Goal: Task Accomplishment & Management: Manage account settings

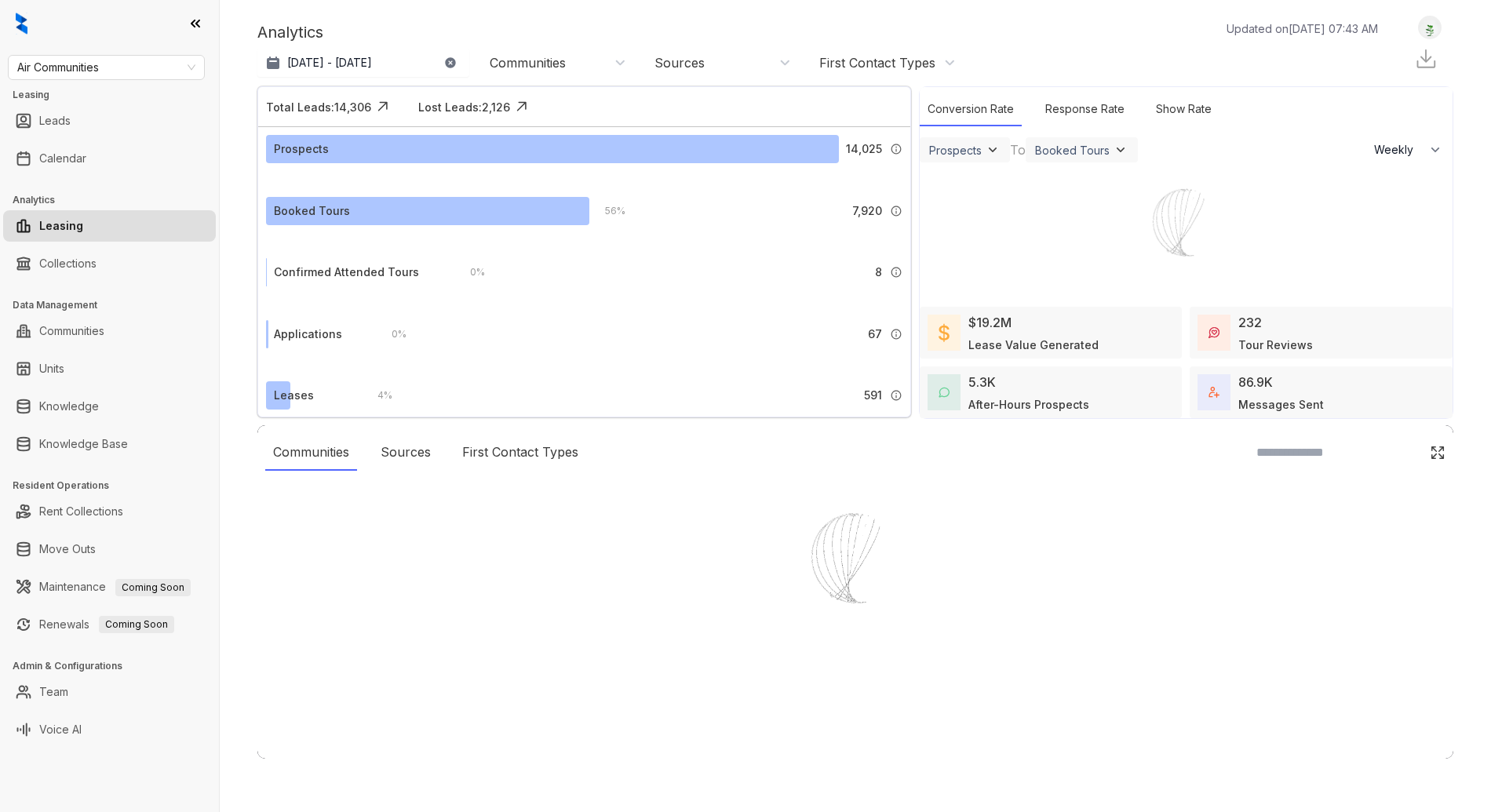
select select "******"
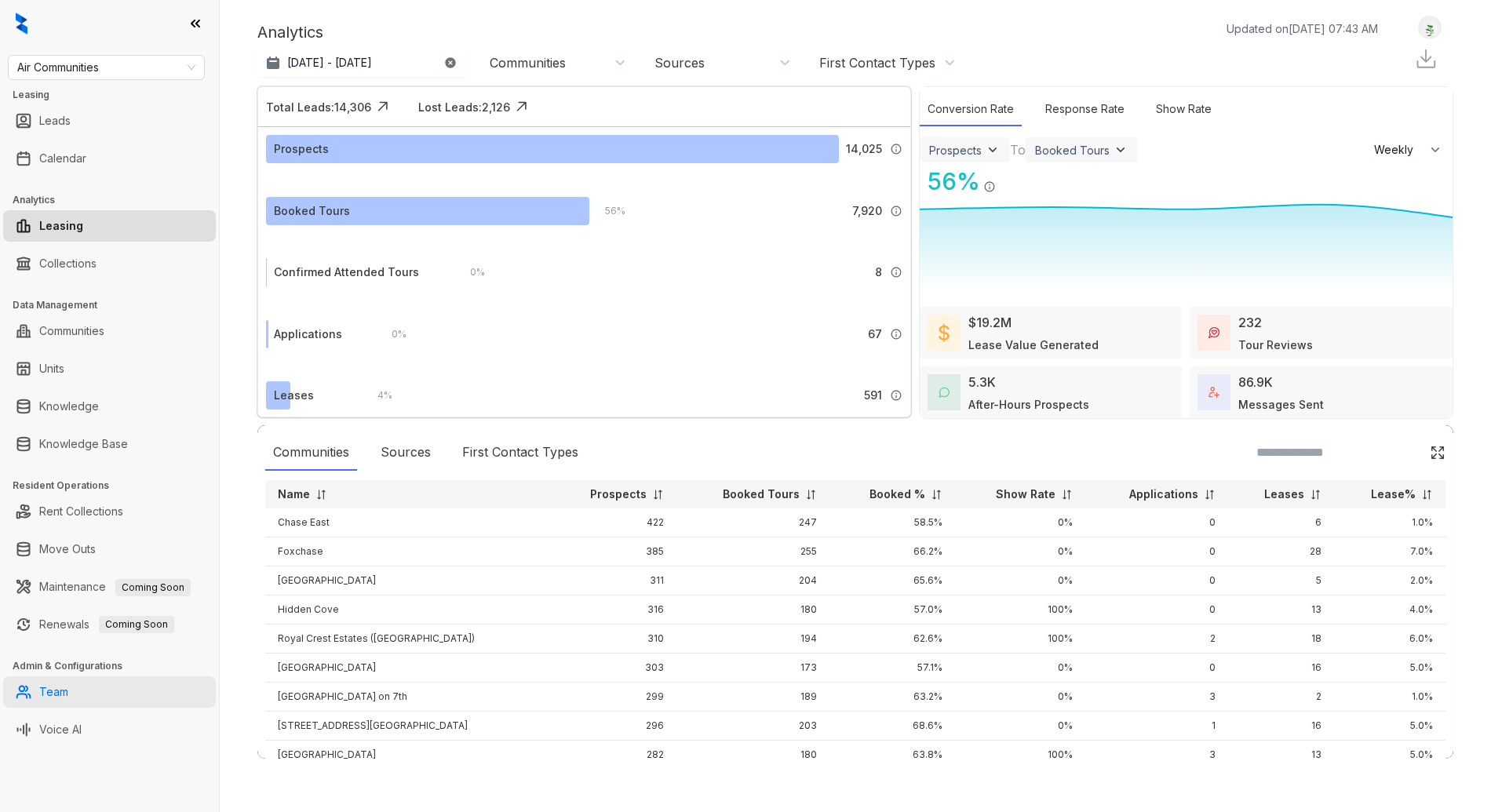
click at [68, 686] on link "Team" at bounding box center [54, 692] width 29 height 31
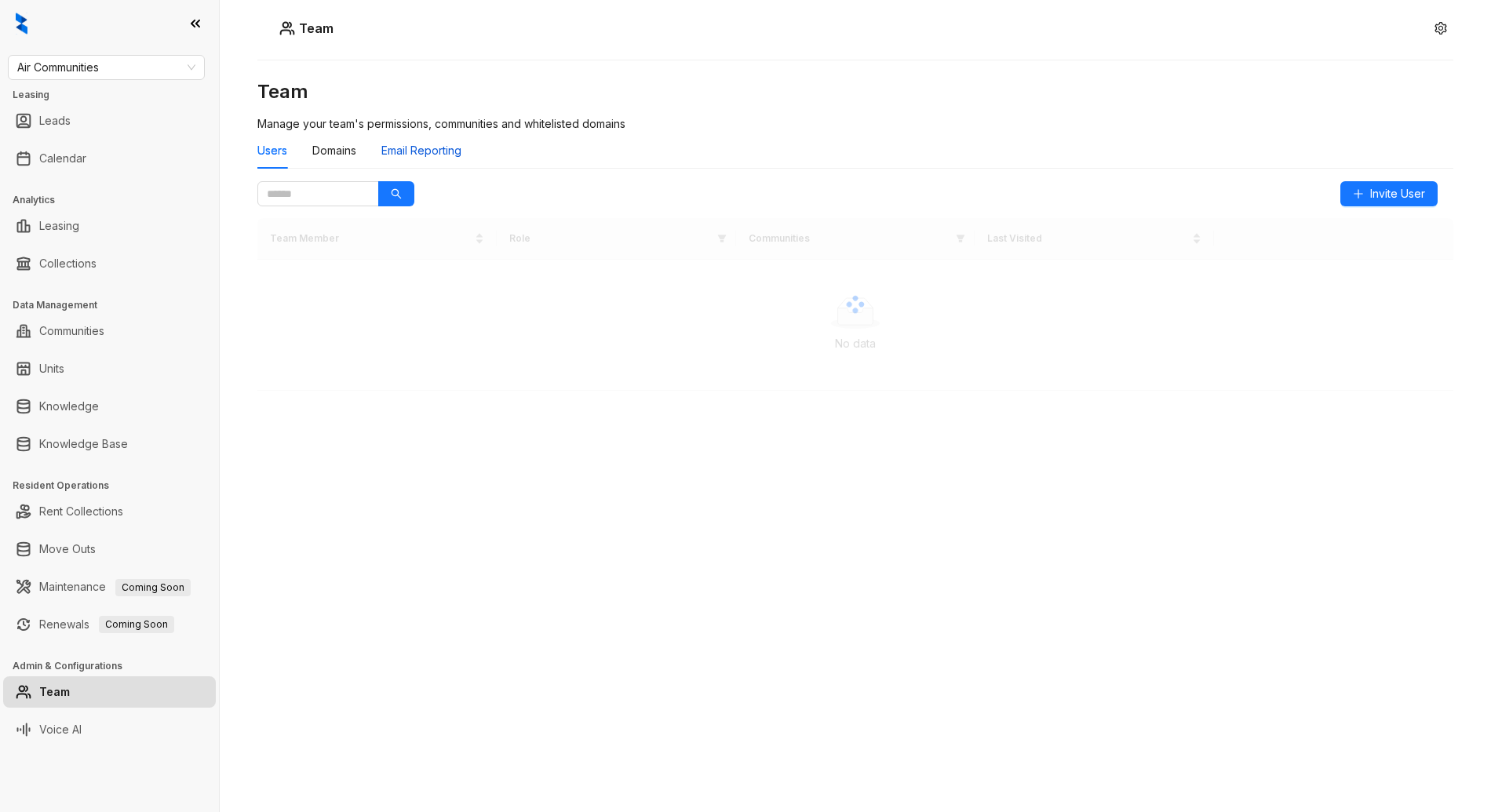
click at [434, 149] on div "Email Reporting" at bounding box center [421, 151] width 80 height 17
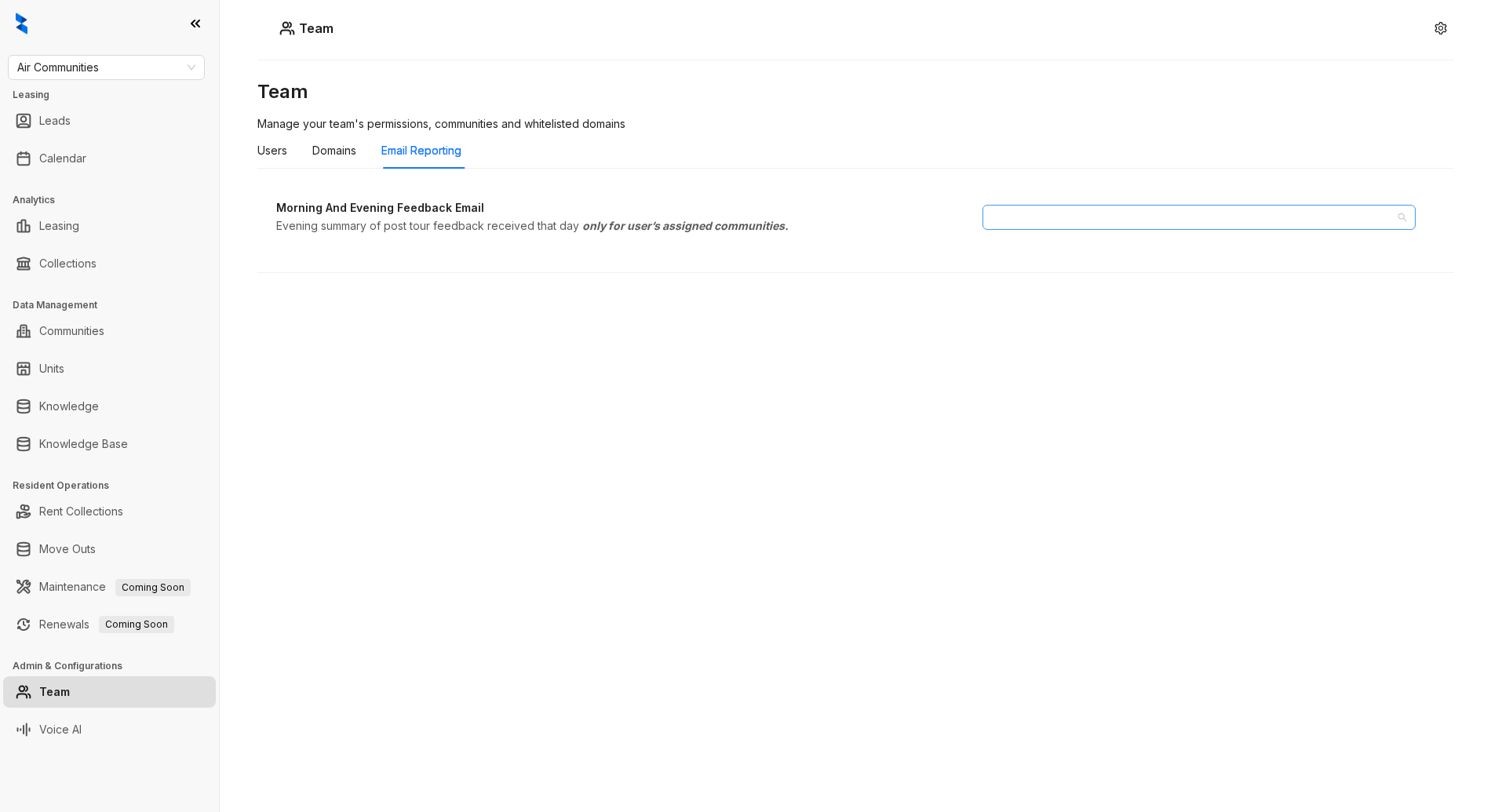
click at [1106, 213] on div at bounding box center [1191, 218] width 410 height 22
click at [1196, 203] on div "Morning And Evening Feedback Email Evening summary of post tour feedback receiv…" at bounding box center [855, 218] width 1196 height 72
click at [1183, 214] on div at bounding box center [1191, 218] width 410 height 22
click at [1182, 217] on div at bounding box center [1191, 218] width 410 height 22
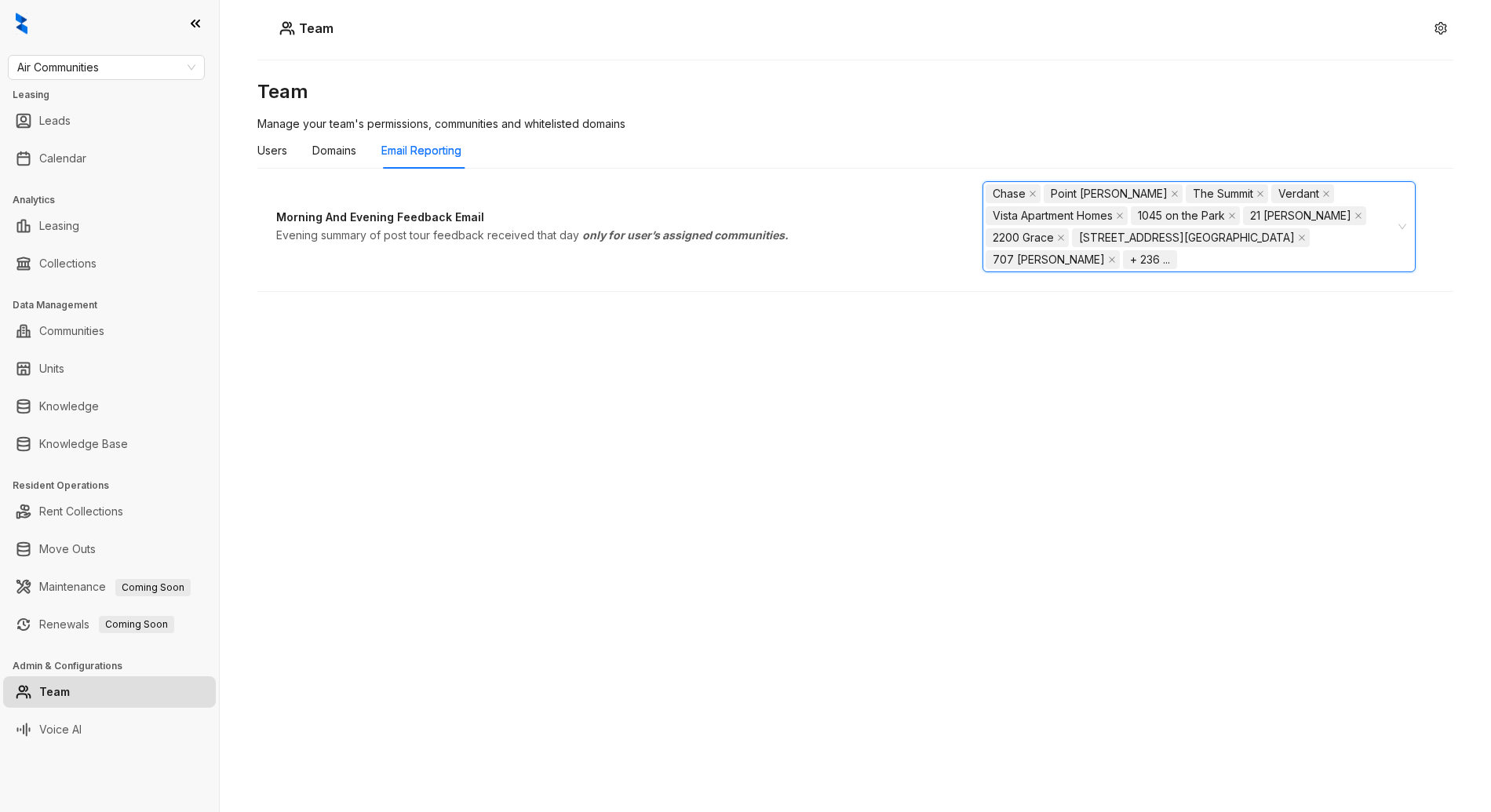
click at [1371, 212] on div "Chase Point [PERSON_NAME] The Summit [GEOGRAPHIC_DATA] Homes 1045 on the Park 2…" at bounding box center [1191, 227] width 410 height 88
click at [317, 309] on div "Team Manage your team's permissions, communities and whitelisted domains Users …" at bounding box center [855, 373] width 1196 height 588
click at [284, 149] on div "Users" at bounding box center [272, 151] width 30 height 17
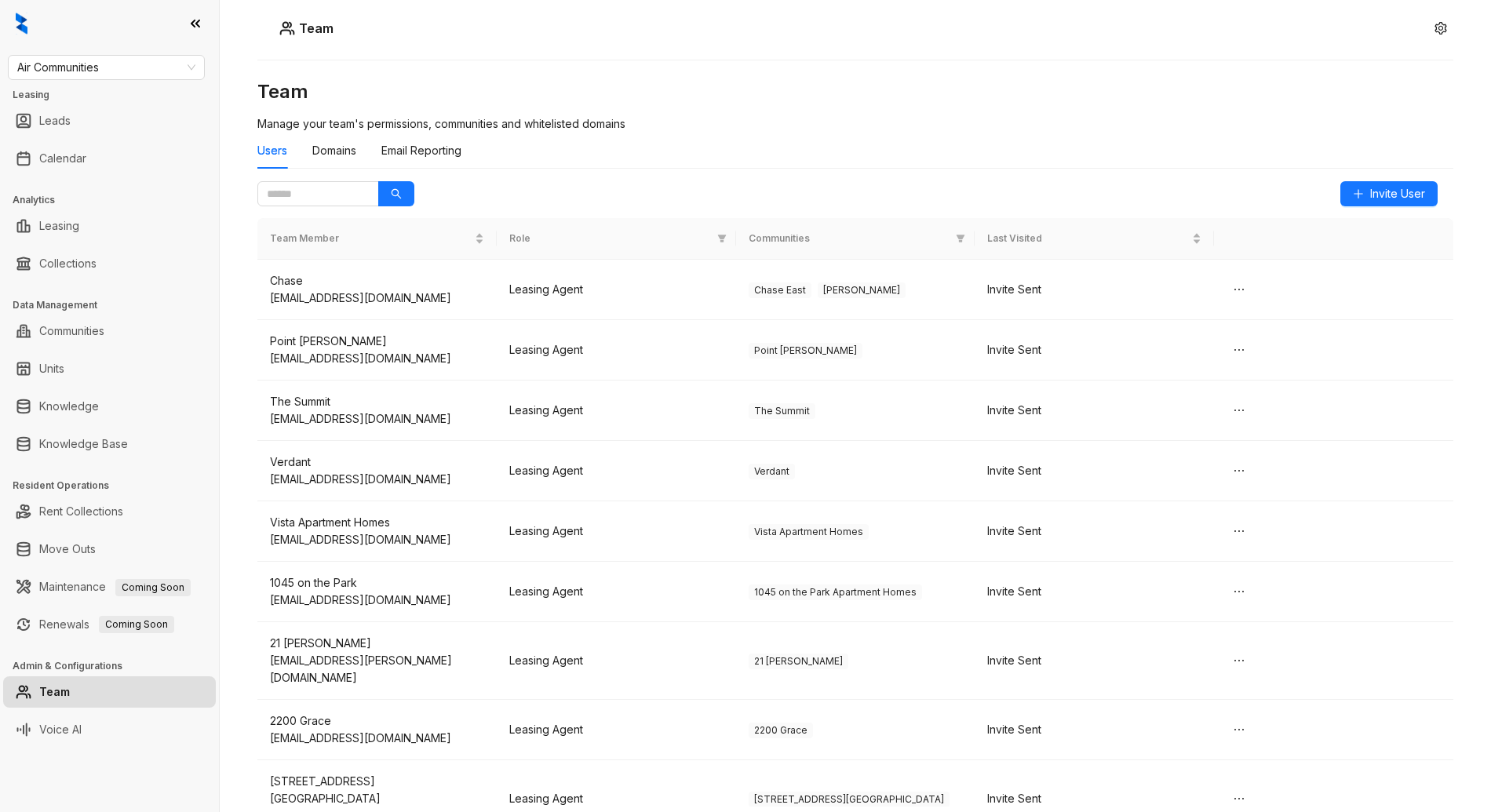
click at [247, 175] on div "Team Team Manage your team's permissions, communities and whitelisted domains U…" at bounding box center [855, 406] width 1272 height 812
drag, startPoint x: 299, startPoint y: 193, endPoint x: 307, endPoint y: 194, distance: 8.1
click at [300, 193] on input "text" at bounding box center [311, 194] width 90 height 17
type input "****"
click at [416, 193] on div "Team Manage your team's permissions, communities and whitelisted domains Users …" at bounding box center [855, 373] width 1196 height 588
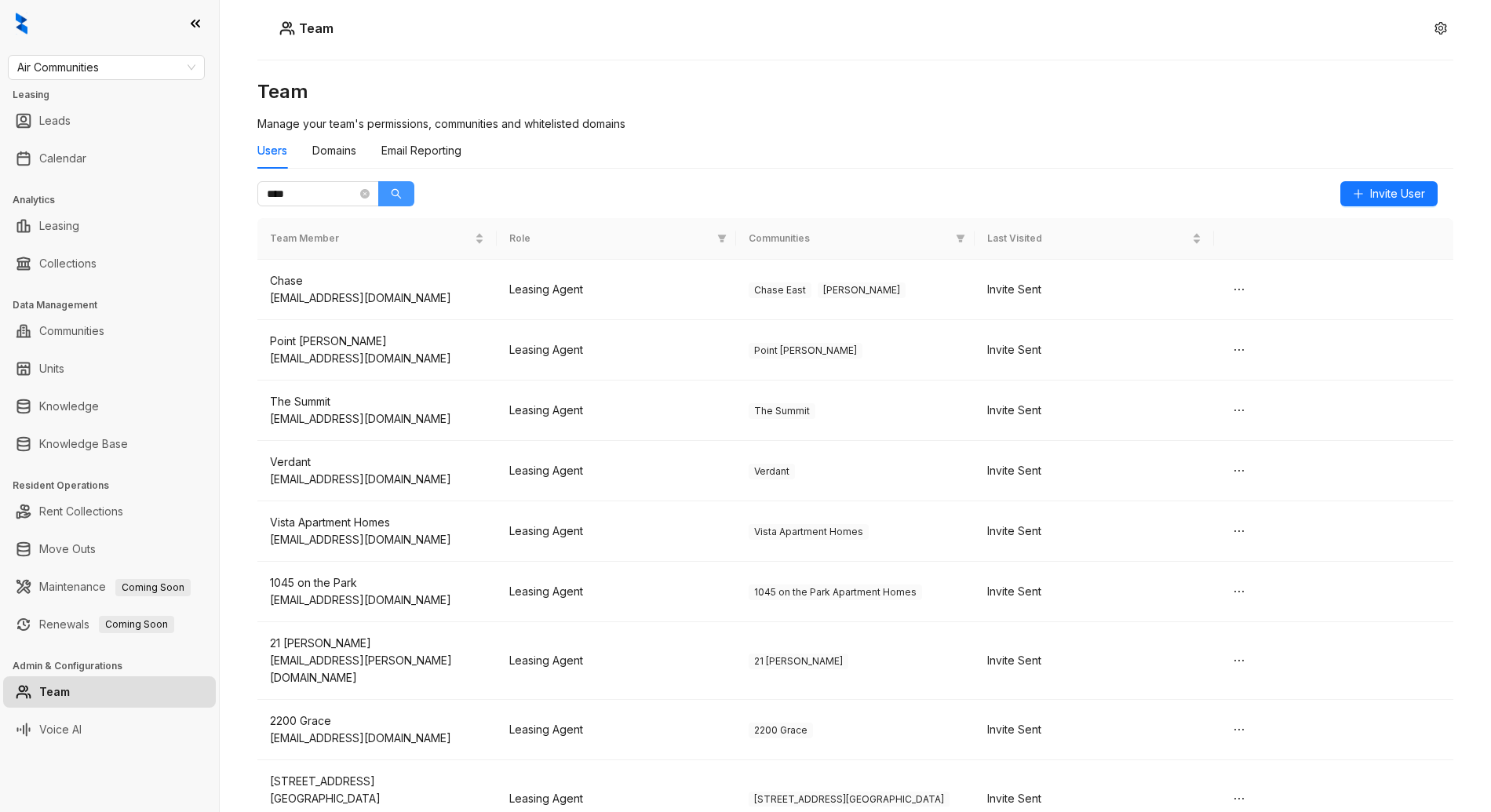
click at [402, 193] on button "button" at bounding box center [397, 194] width 36 height 25
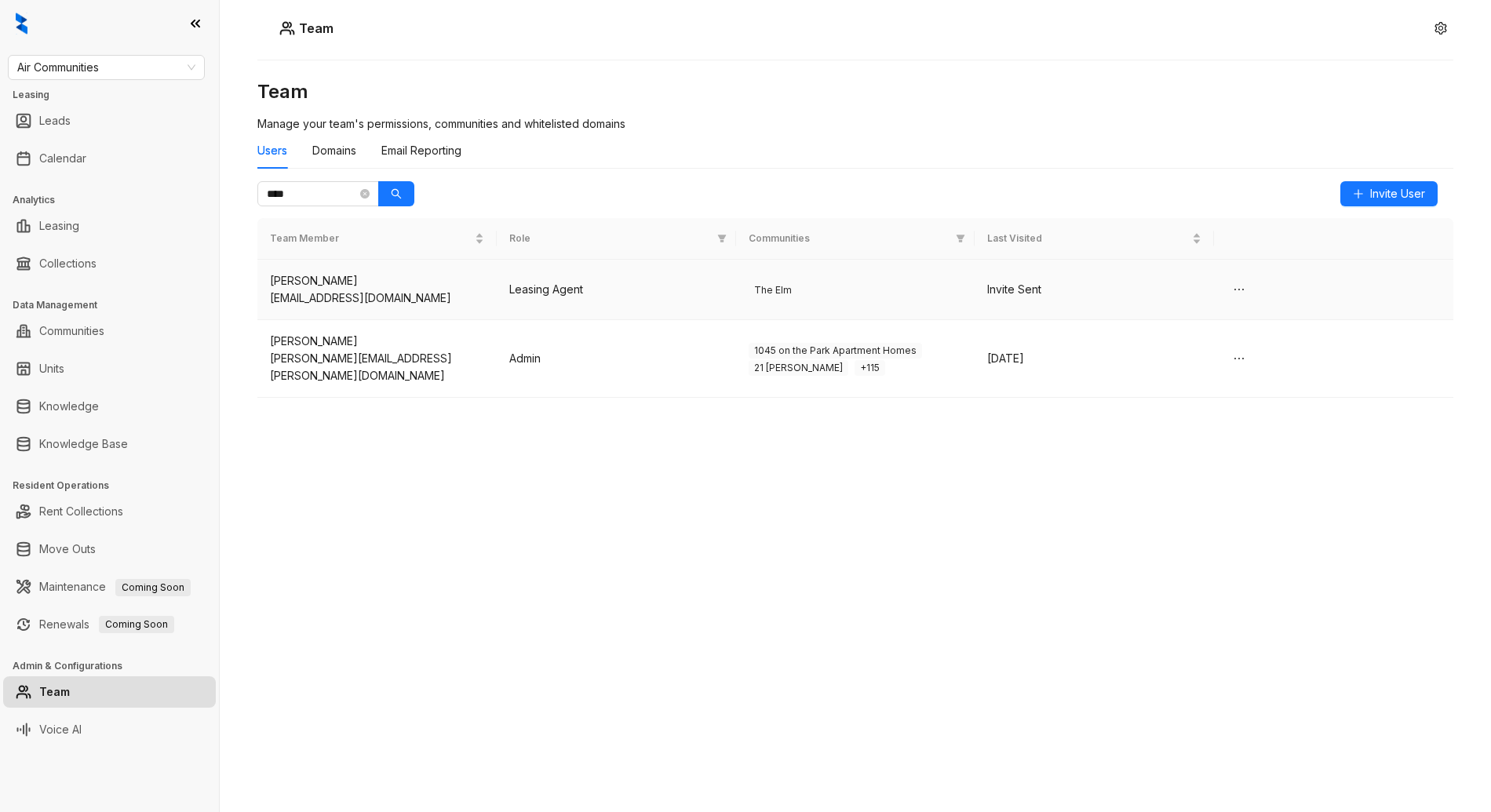
click at [678, 297] on td "Leasing Agent" at bounding box center [616, 290] width 239 height 60
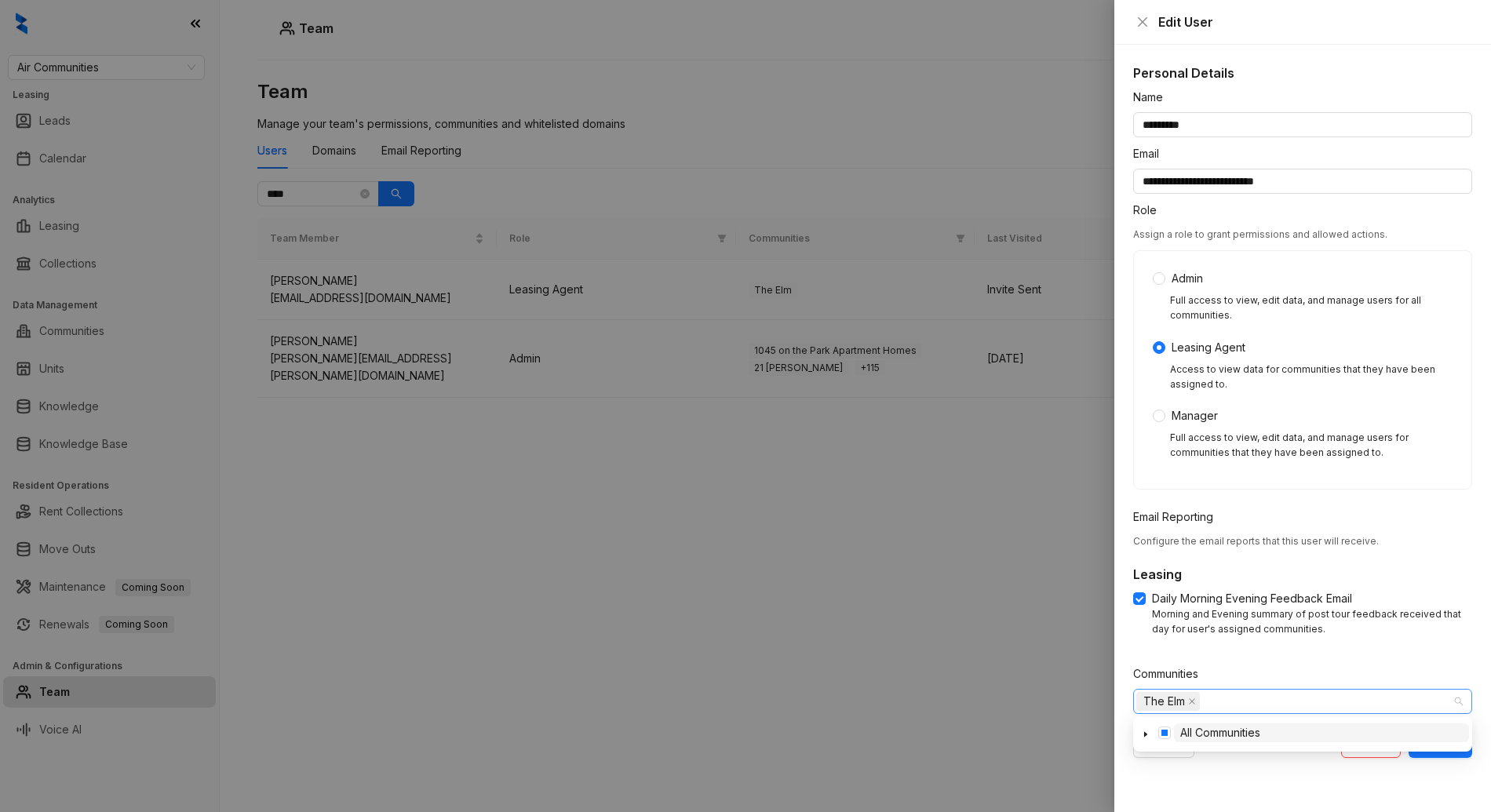
click at [1292, 695] on div "The Elm" at bounding box center [1295, 702] width 317 height 22
click at [1137, 732] on span at bounding box center [1146, 733] width 19 height 19
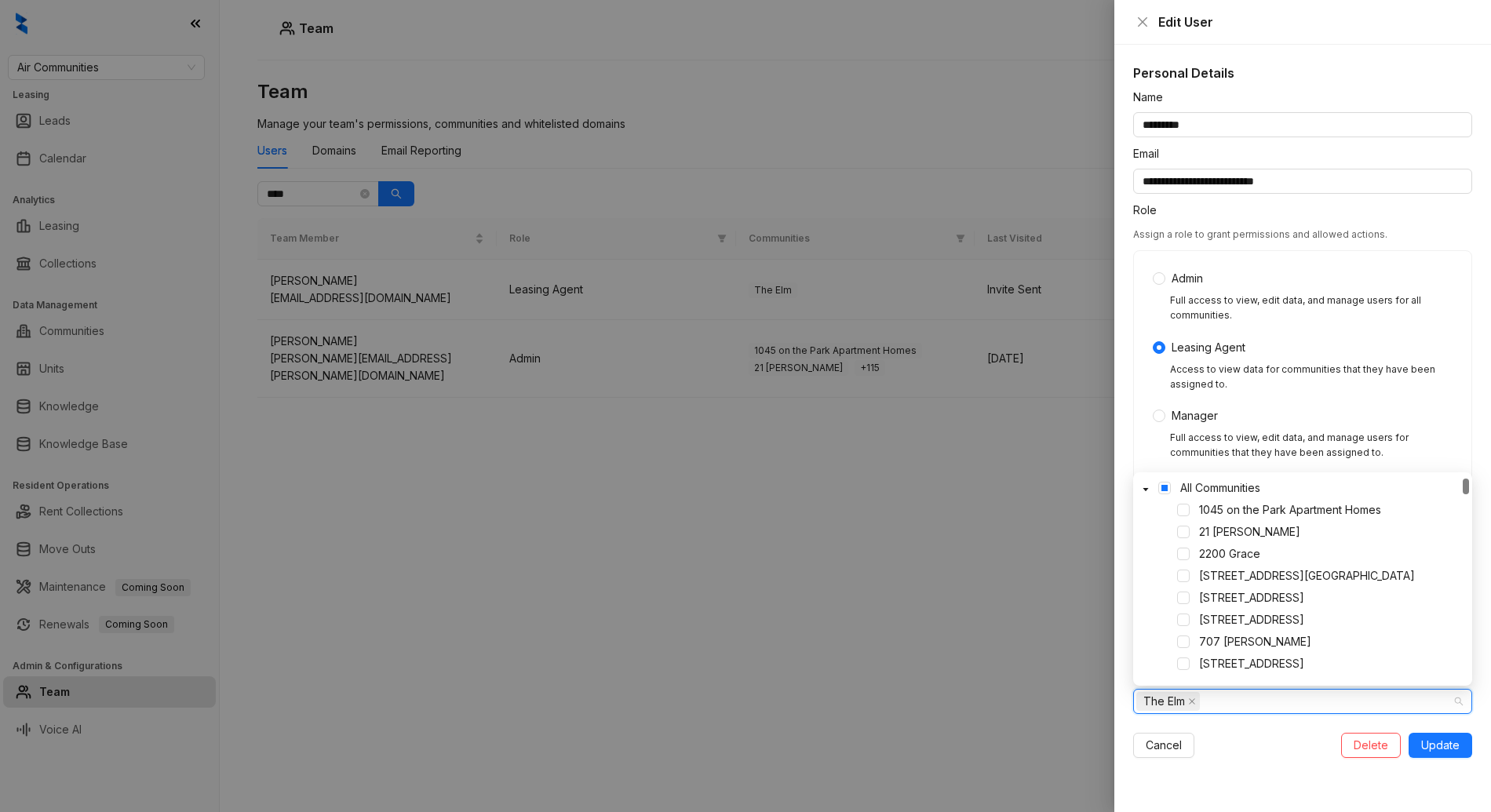
click at [1255, 444] on div "Full access to view, edit data, and manage users for communities that they have…" at bounding box center [1311, 446] width 282 height 30
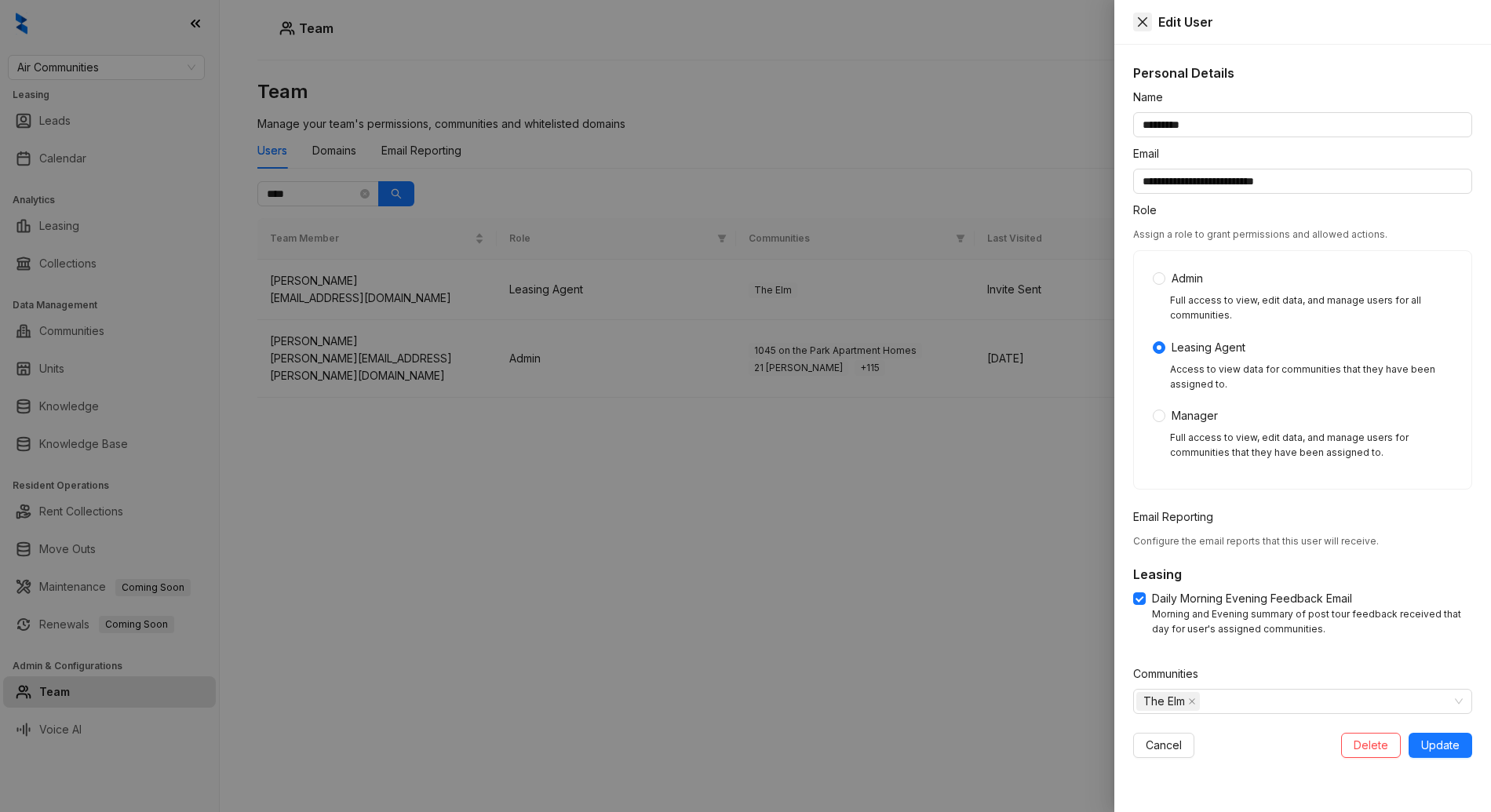
click at [1141, 28] on button "Close" at bounding box center [1143, 22] width 19 height 19
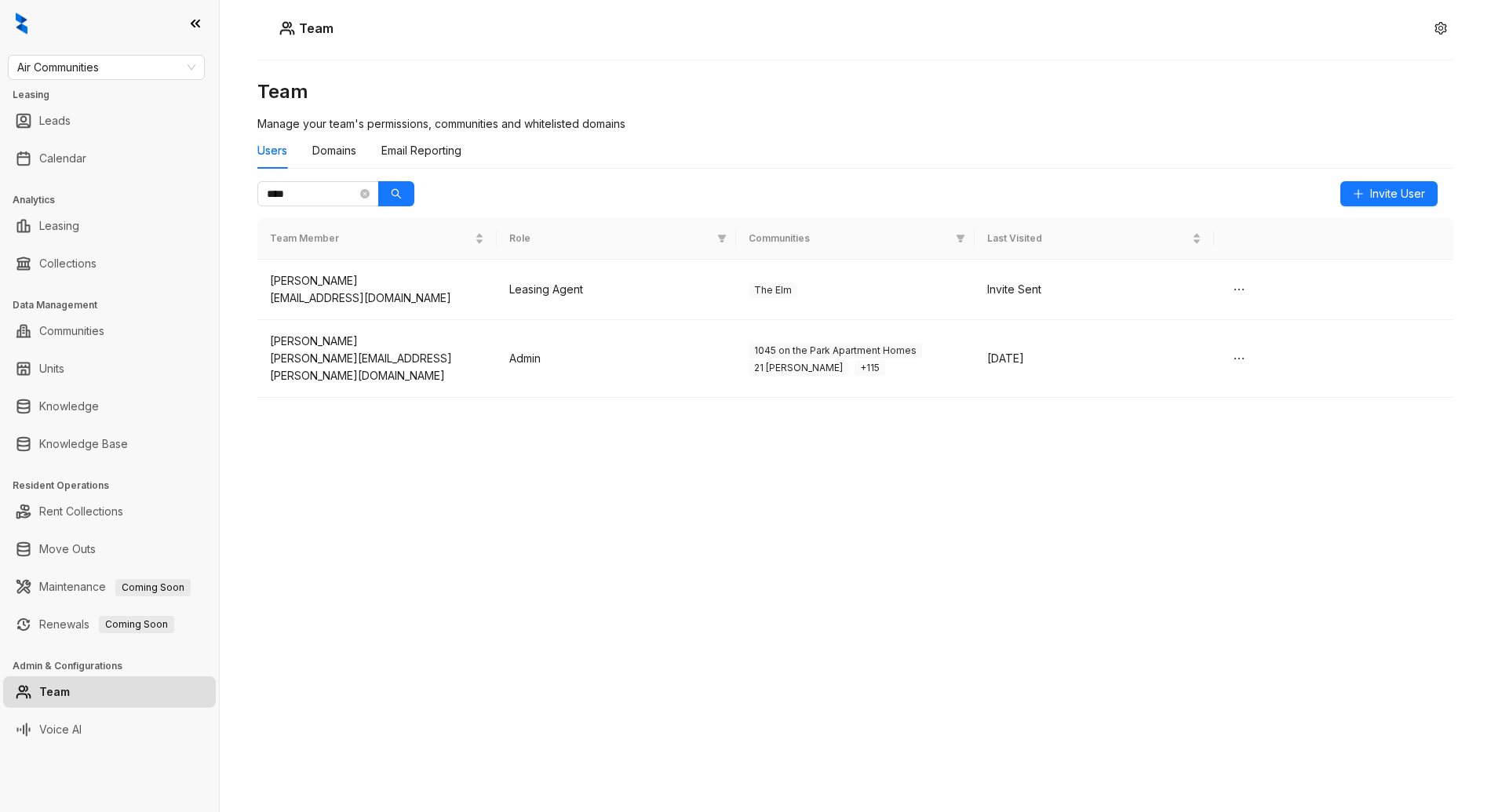
click at [1075, 46] on div "Team Team Manage your team's permissions, communities and whitelisted domains U…" at bounding box center [855, 406] width 1272 height 812
